Goal: Task Accomplishment & Management: Use online tool/utility

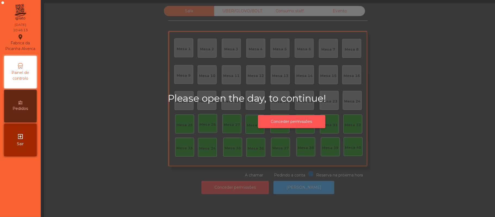
click at [308, 121] on button "Conceder permissões" at bounding box center [291, 121] width 67 height 13
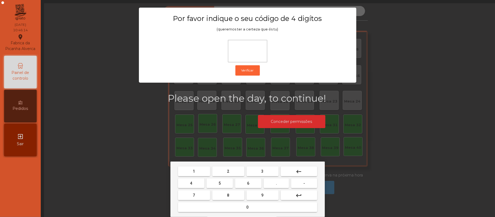
click at [230, 171] on button "2" at bounding box center [228, 171] width 32 height 10
click at [248, 185] on span "6" at bounding box center [248, 183] width 2 height 4
click at [199, 169] on button "1" at bounding box center [194, 171] width 32 height 10
click at [212, 182] on button "5" at bounding box center [219, 183] width 26 height 10
type input "****"
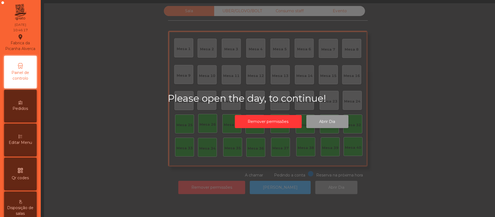
click at [324, 121] on button "Abrir Dia" at bounding box center [327, 121] width 42 height 13
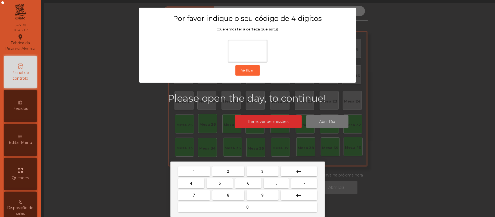
click at [228, 171] on span "2" at bounding box center [228, 171] width 2 height 4
click at [253, 182] on button "6" at bounding box center [248, 183] width 26 height 10
click at [194, 171] on span "1" at bounding box center [194, 171] width 2 height 4
click at [220, 183] on span "5" at bounding box center [219, 183] width 2 height 4
type input "****"
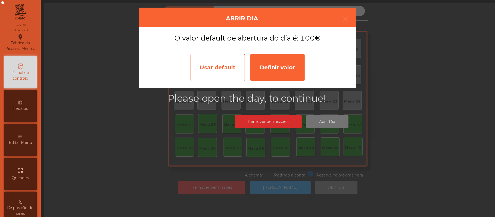
click at [224, 69] on div "Usar default" at bounding box center [217, 67] width 54 height 27
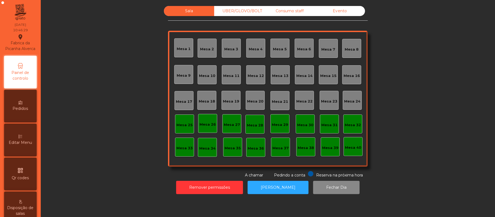
click at [328, 148] on div "Mesa 39" at bounding box center [330, 147] width 16 height 5
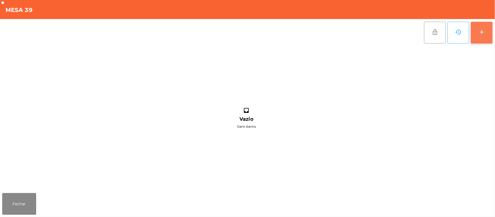
click at [479, 32] on div "add" at bounding box center [481, 32] width 7 height 7
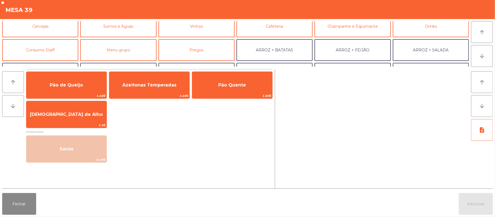
scroll to position [30, 0]
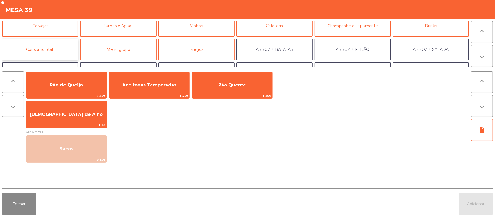
click at [56, 47] on button "Consumo Staff" at bounding box center [40, 50] width 76 height 22
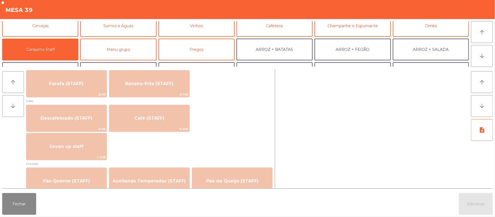
scroll to position [291, 0]
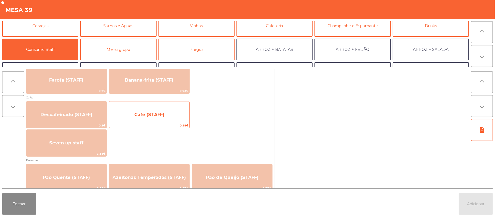
click at [167, 115] on span "Café (STAFF)" at bounding box center [149, 114] width 80 height 15
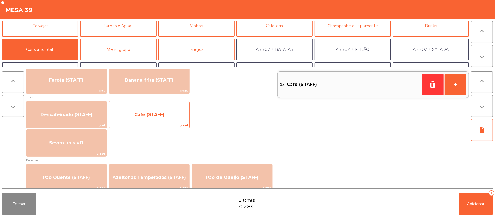
click at [165, 115] on span "Café (STAFF)" at bounding box center [149, 114] width 80 height 15
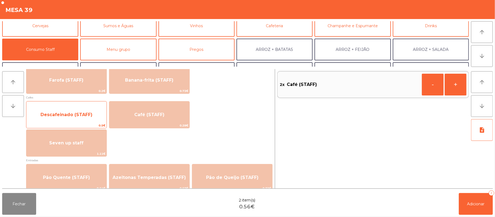
click at [89, 105] on div "Descafeinado (STAFF) 0.5€" at bounding box center [66, 114] width 81 height 27
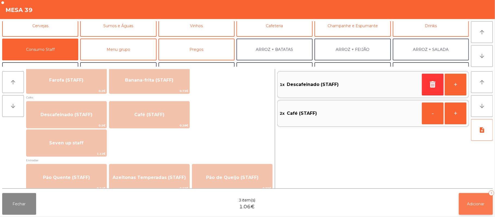
click at [471, 199] on button "Adicionar 3" at bounding box center [476, 204] width 34 height 22
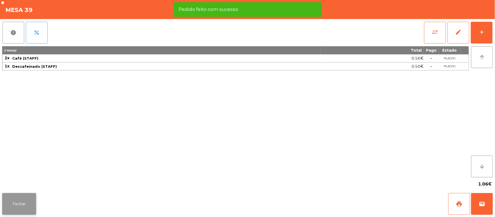
click at [11, 199] on button "Fechar" at bounding box center [19, 204] width 34 height 22
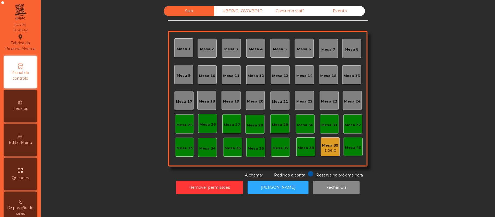
click at [281, 144] on div "Mesa 37" at bounding box center [280, 147] width 16 height 8
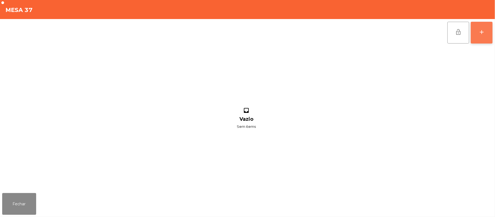
click at [478, 32] on div "add" at bounding box center [481, 32] width 7 height 7
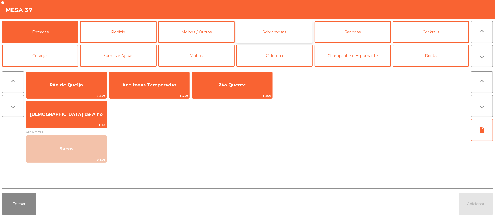
click at [272, 32] on button "Sobremesas" at bounding box center [274, 32] width 76 height 22
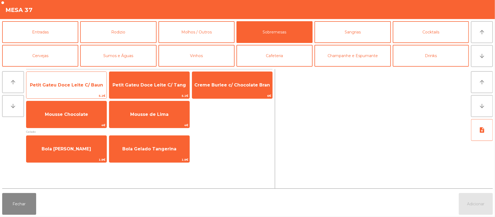
click at [80, 84] on span "Petit Gateu Doce Leite C/ Baun" at bounding box center [66, 84] width 73 height 5
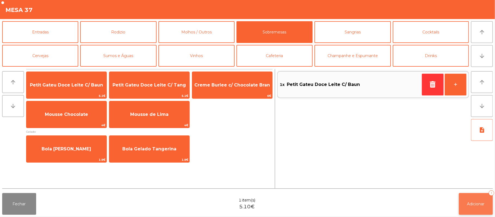
click at [475, 196] on button "Adicionar 1" at bounding box center [476, 204] width 34 height 22
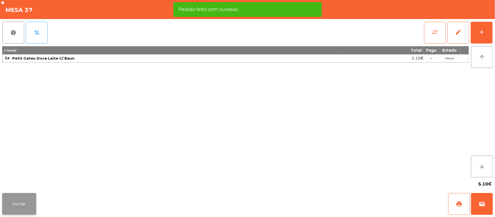
click at [25, 203] on button "Fechar" at bounding box center [19, 204] width 34 height 22
